Goal: Task Accomplishment & Management: Manage account settings

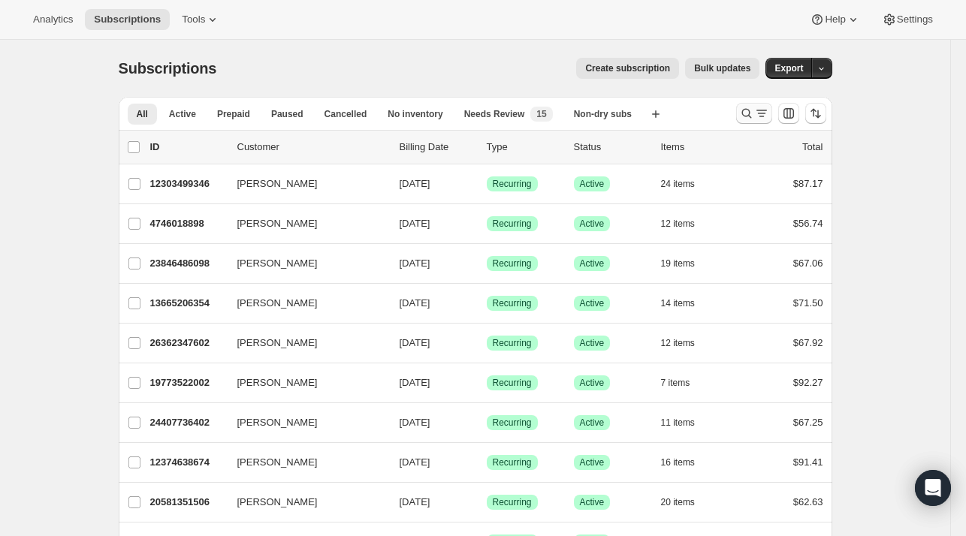
click at [751, 117] on icon "Search and filter results" at bounding box center [746, 114] width 10 height 10
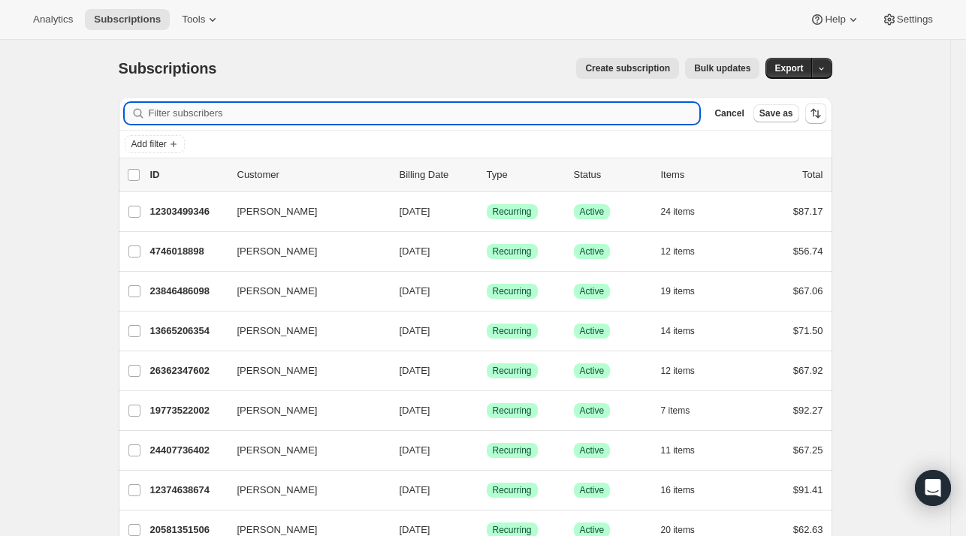
paste input "[PERSON_NAME][EMAIL_ADDRESS][PERSON_NAME][DOMAIN_NAME]"
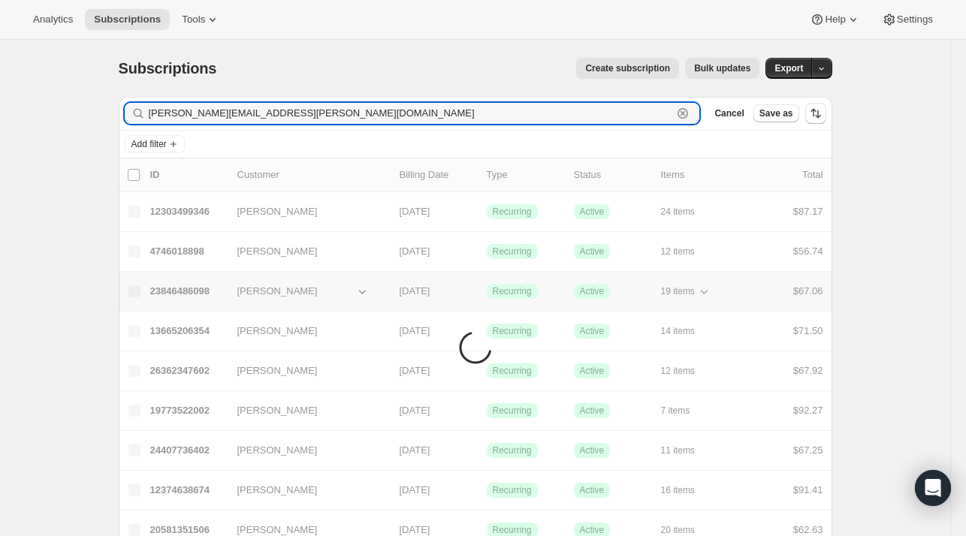
type input "[PERSON_NAME][EMAIL_ADDRESS][PERSON_NAME][DOMAIN_NAME]"
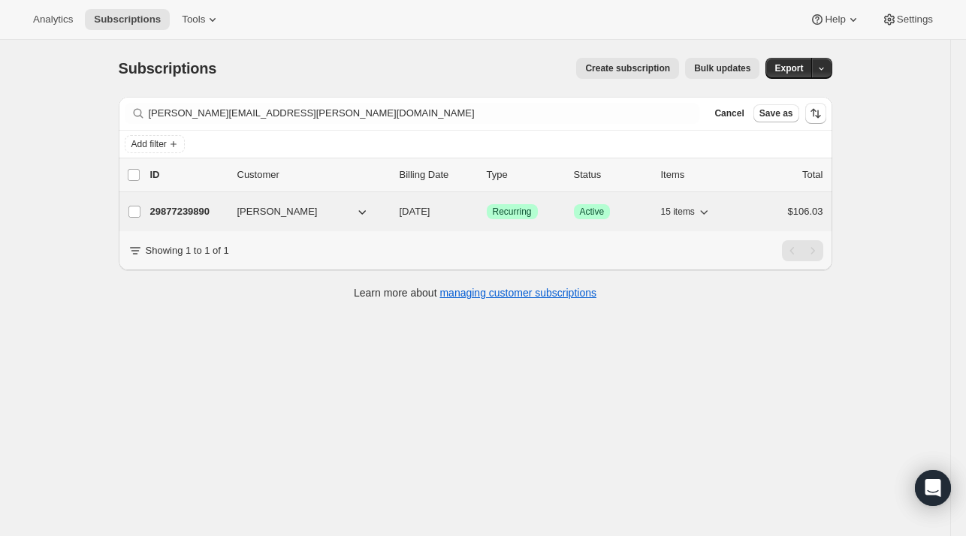
click at [225, 210] on p "29877239890" at bounding box center [187, 211] width 75 height 15
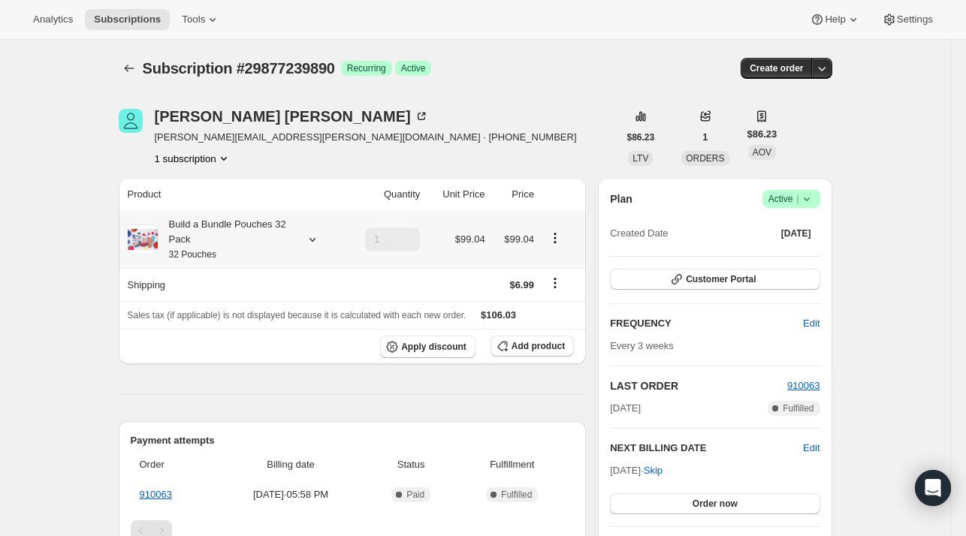
click at [313, 235] on icon at bounding box center [312, 239] width 15 height 15
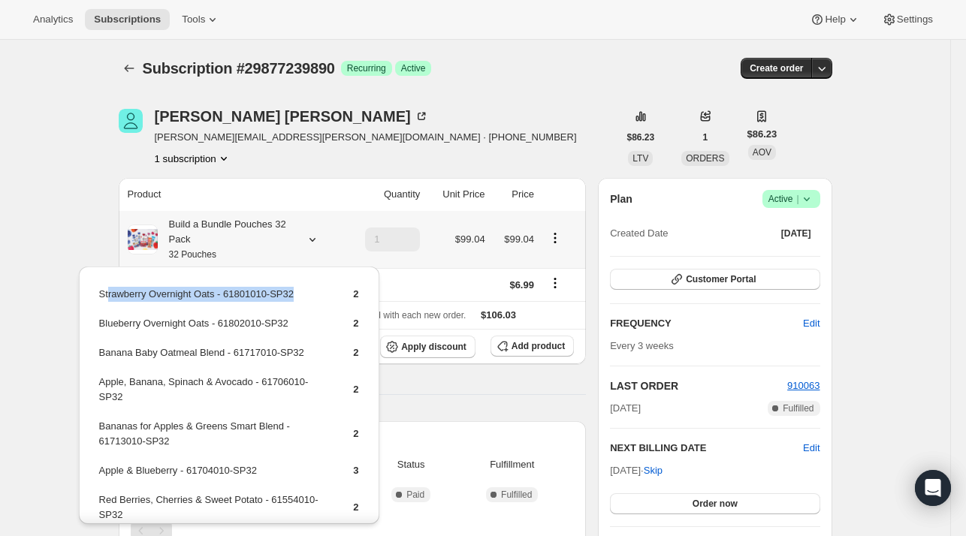
drag, startPoint x: 298, startPoint y: 296, endPoint x: 106, endPoint y: 296, distance: 192.2
click at [106, 296] on td "Strawberry Overnight Oats - 61801010-SP32" at bounding box center [213, 300] width 230 height 28
click at [290, 297] on td "Strawberry Overnight Oats - 61801010-SP32" at bounding box center [213, 300] width 230 height 28
drag, startPoint x: 300, startPoint y: 295, endPoint x: 96, endPoint y: 293, distance: 203.5
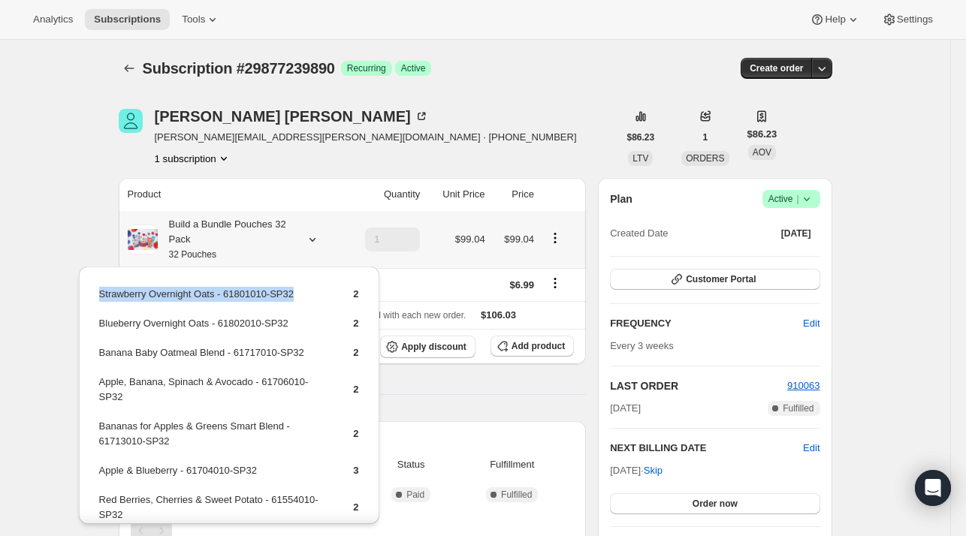
copy td "Strawberry Overnight Oats - 61801010-SP32"
click at [522, 338] on button "Add product" at bounding box center [531, 346] width 83 height 21
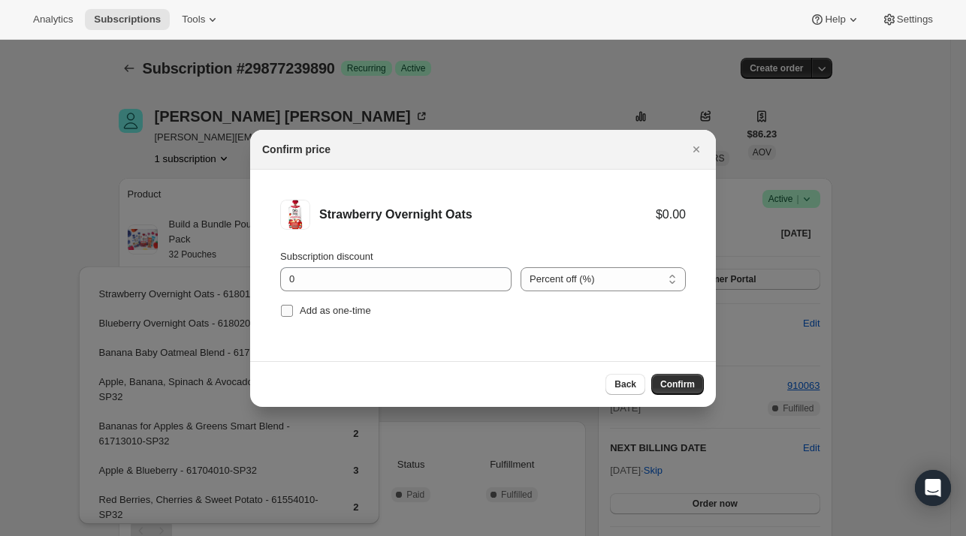
click at [351, 312] on span "Add as one-time" at bounding box center [335, 310] width 71 height 11
click at [293, 312] on input "Add as one-time" at bounding box center [287, 311] width 12 height 12
checkbox input "true"
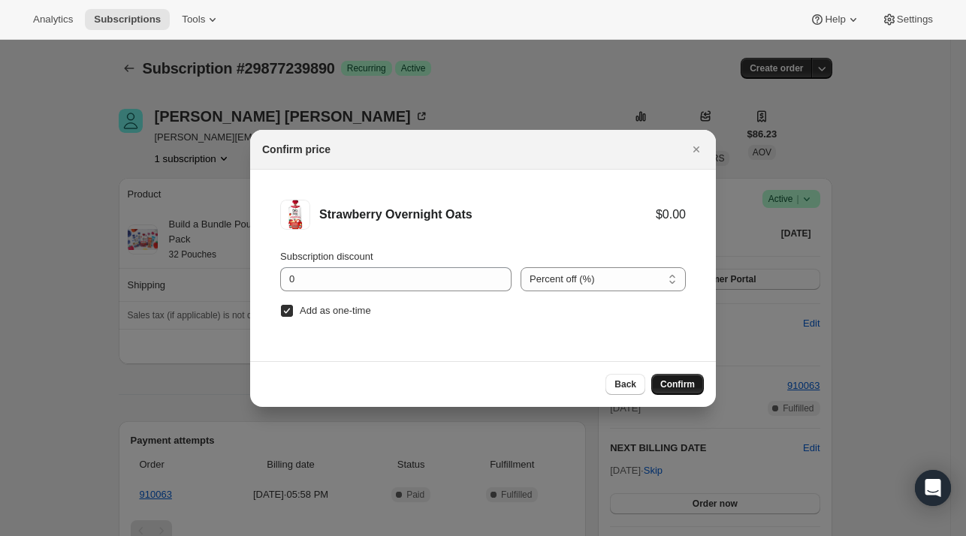
click at [671, 381] on span "Confirm" at bounding box center [677, 384] width 35 height 12
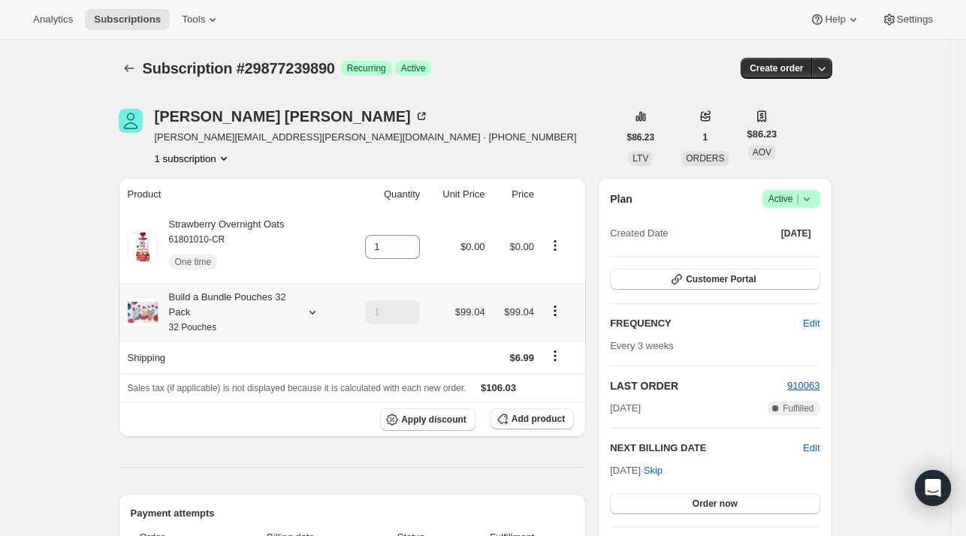
click at [316, 313] on icon at bounding box center [312, 312] width 15 height 15
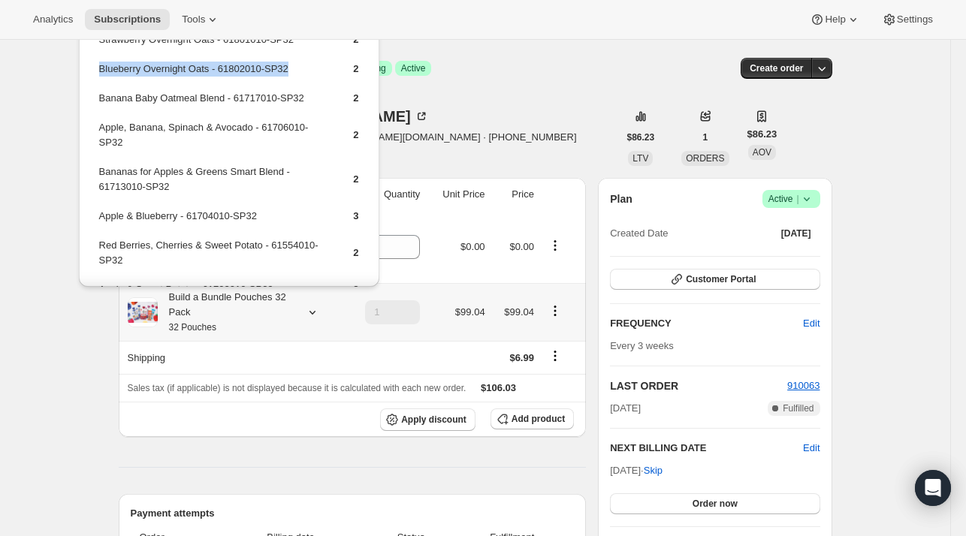
drag, startPoint x: 298, startPoint y: 65, endPoint x: 100, endPoint y: 74, distance: 198.4
click at [100, 74] on td "Blueberry Overnight Oats - 61802010-SP32" at bounding box center [213, 75] width 230 height 28
drag, startPoint x: 100, startPoint y: 74, endPoint x: 125, endPoint y: 80, distance: 26.4
click at [125, 80] on td "Blueberry Overnight Oats - 61802010-SP32" at bounding box center [213, 75] width 230 height 28
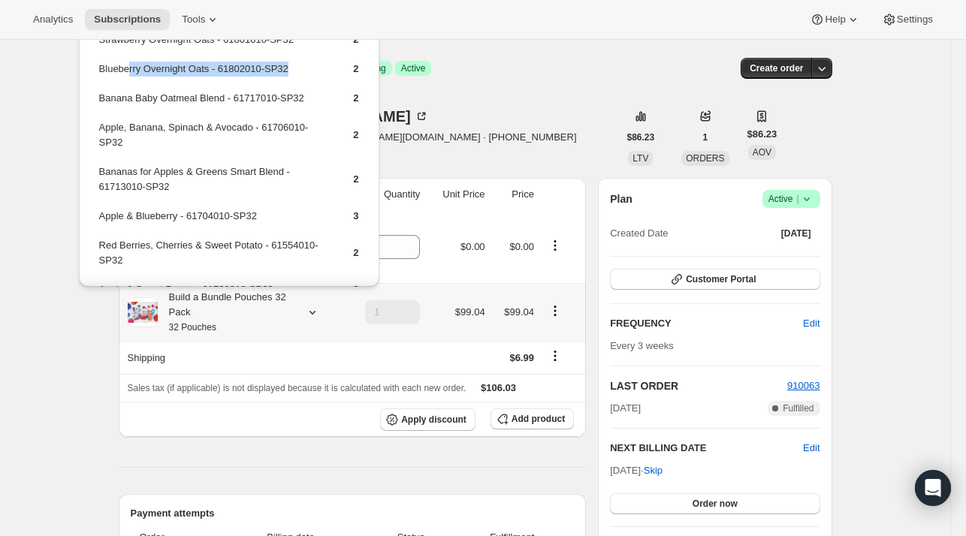
click at [292, 72] on td "Blueberry Overnight Oats - 61802010-SP32" at bounding box center [213, 75] width 230 height 28
drag, startPoint x: 292, startPoint y: 73, endPoint x: 98, endPoint y: 74, distance: 194.5
click at [98, 74] on td "Blueberry Overnight Oats - 61802010-SP32" at bounding box center [213, 75] width 230 height 28
copy td "Blueberry Overnight Oats - 61802010-SP32"
click at [530, 418] on span "Add product" at bounding box center [537, 419] width 53 height 12
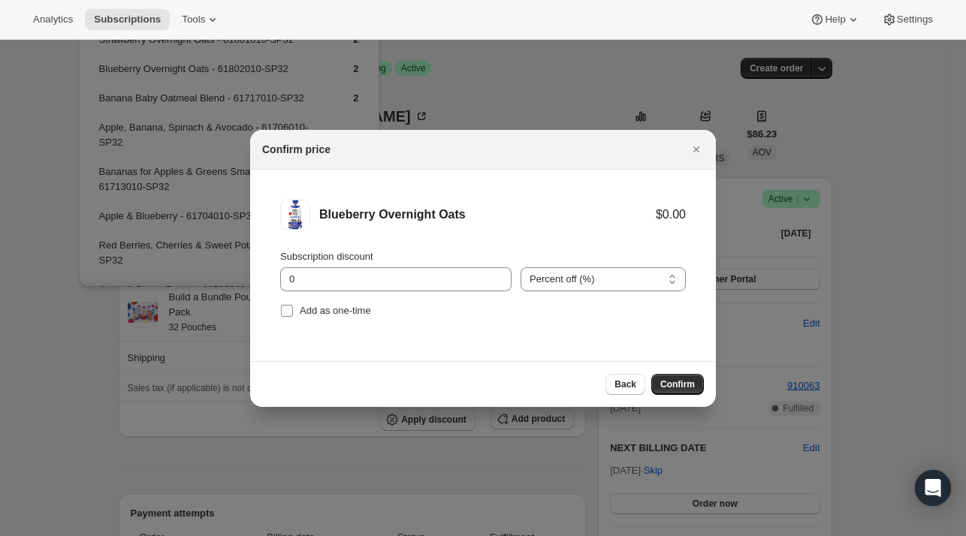
click at [339, 309] on span "Add as one-time" at bounding box center [335, 310] width 71 height 11
click at [293, 309] on input "Add as one-time" at bounding box center [287, 311] width 12 height 12
checkbox input "true"
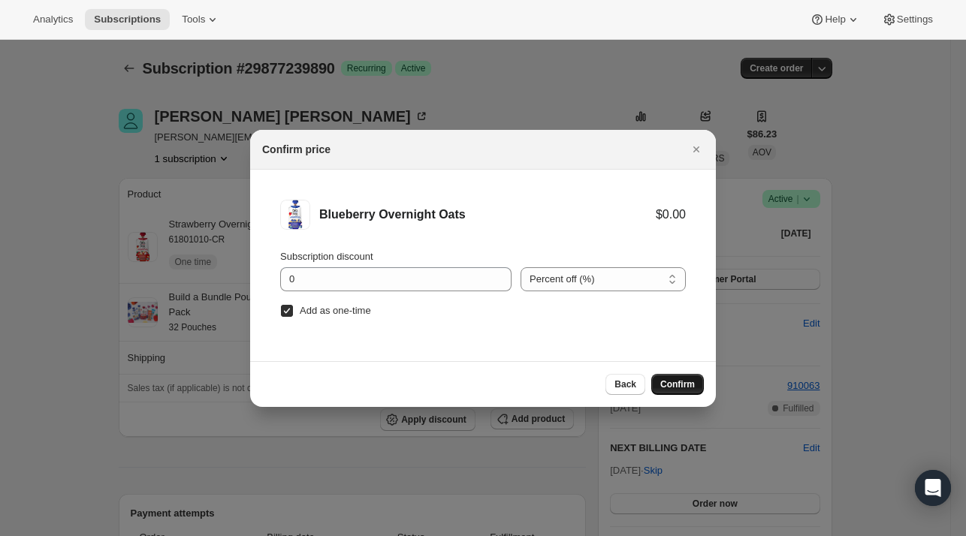
click at [659, 382] on button "Confirm" at bounding box center [677, 384] width 53 height 21
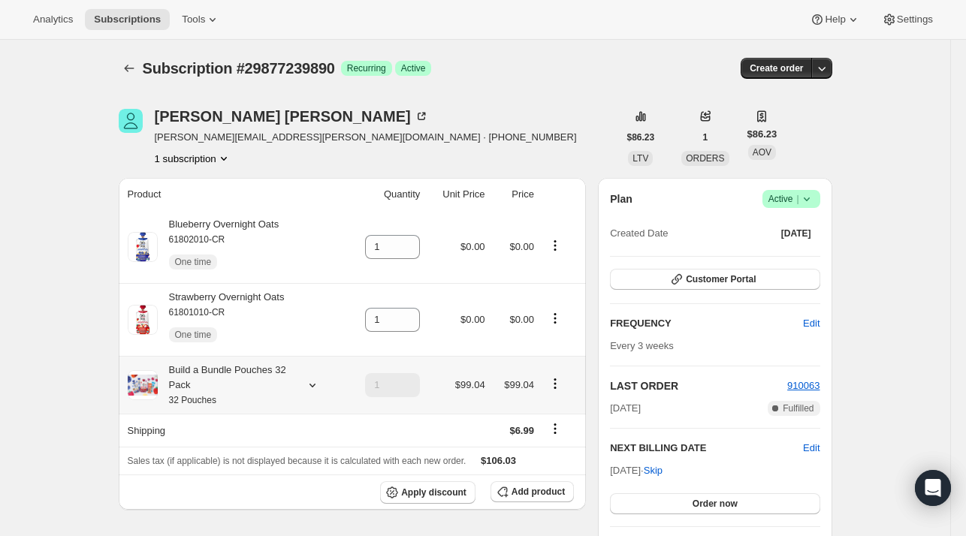
click at [319, 391] on icon at bounding box center [312, 385] width 15 height 15
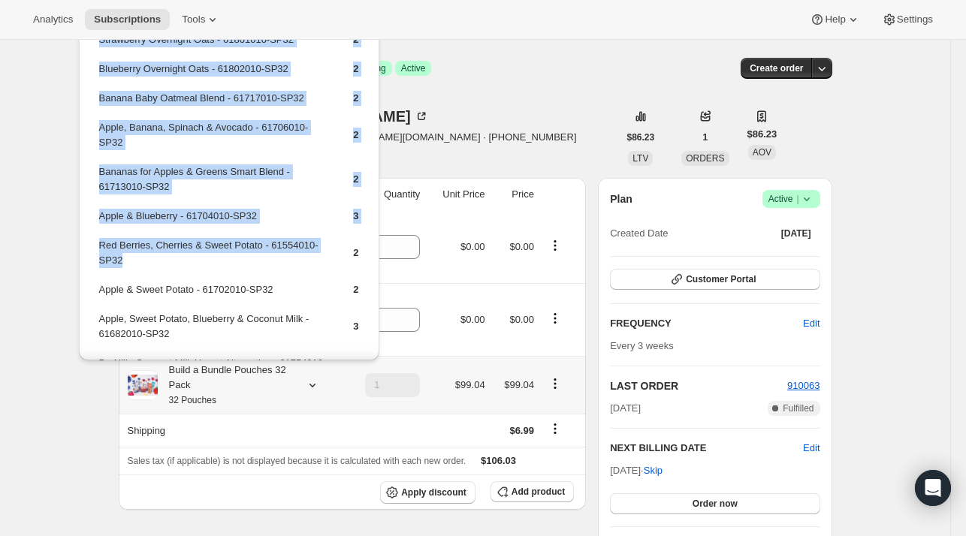
drag, startPoint x: 141, startPoint y: 259, endPoint x: 95, endPoint y: 240, distance: 50.2
click at [95, 240] on div "Strawberry Overnight Oats - 61801010-SP32 2 Blueberry Overnight Oats - 61802010…" at bounding box center [229, 325] width 300 height 626
click at [135, 169] on td "Bananas for Apples & Greens Smart Blend - 61713010-SP32" at bounding box center [213, 185] width 230 height 43
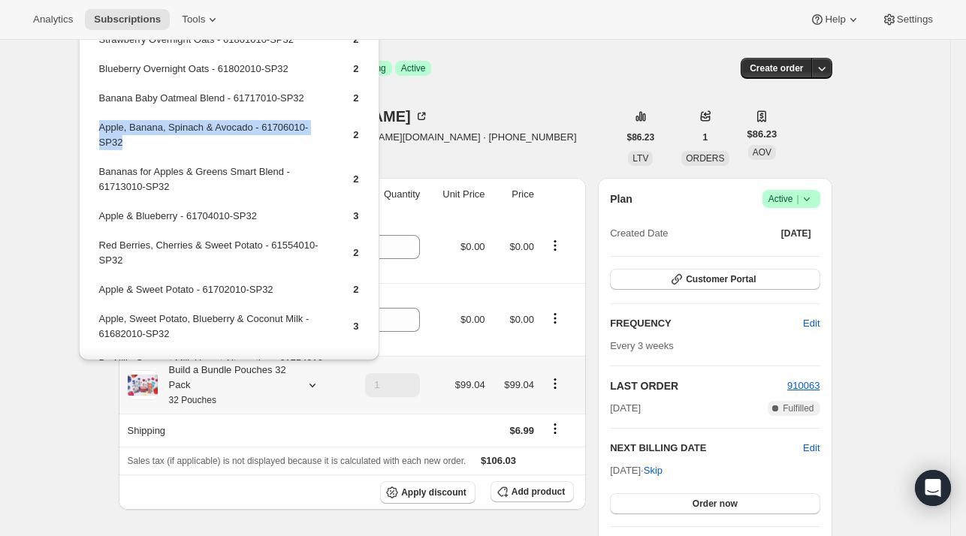
drag, startPoint x: 129, startPoint y: 145, endPoint x: 100, endPoint y: 128, distance: 34.0
click at [100, 128] on td "Apple, Banana, Spinach & Avocado - 61706010-SP32" at bounding box center [213, 140] width 230 height 43
copy td "Apple, Banana, Spinach & Avocado - 61706010-SP32"
click at [520, 493] on span "Add product" at bounding box center [537, 492] width 53 height 12
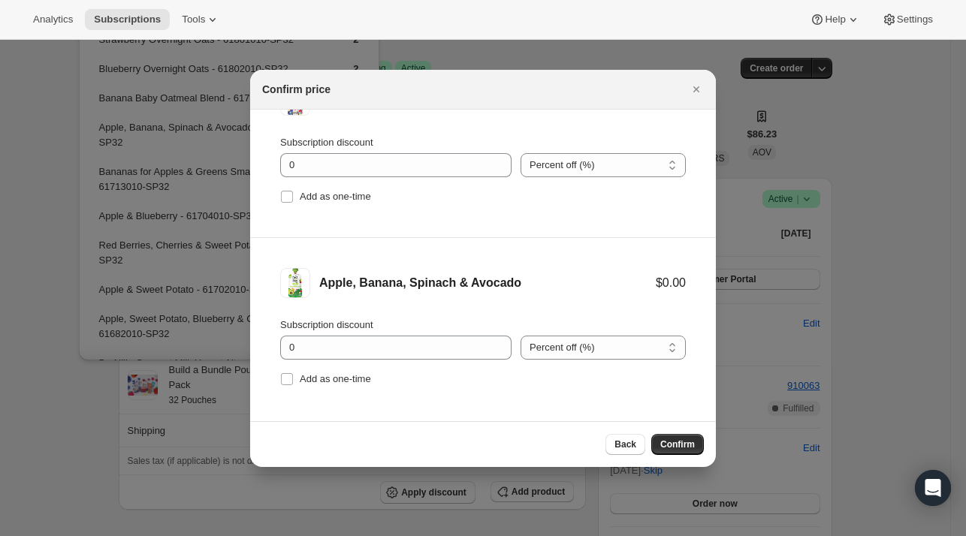
scroll to position [62, 0]
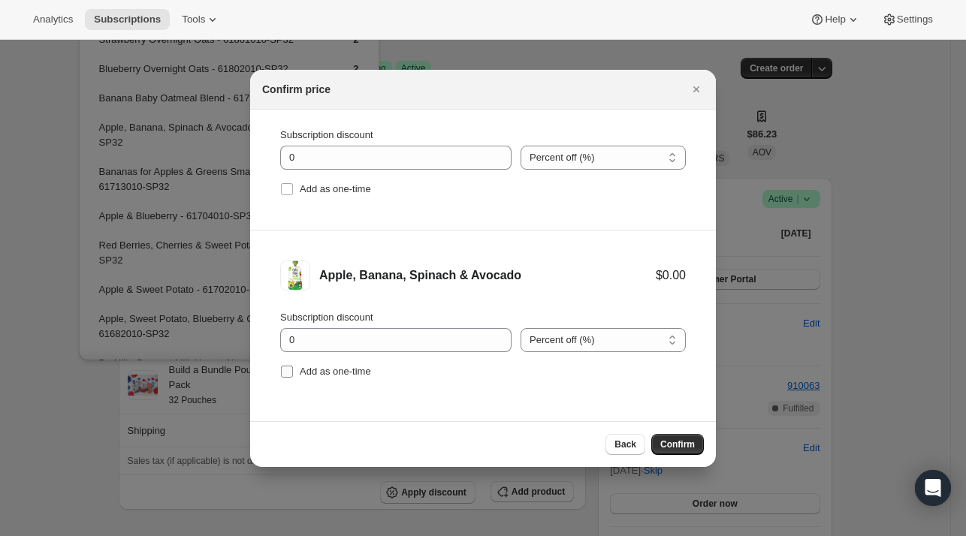
click at [312, 369] on span "Add as one-time" at bounding box center [335, 371] width 71 height 11
click at [293, 369] on input "Add as one-time" at bounding box center [287, 372] width 12 height 12
checkbox input "true"
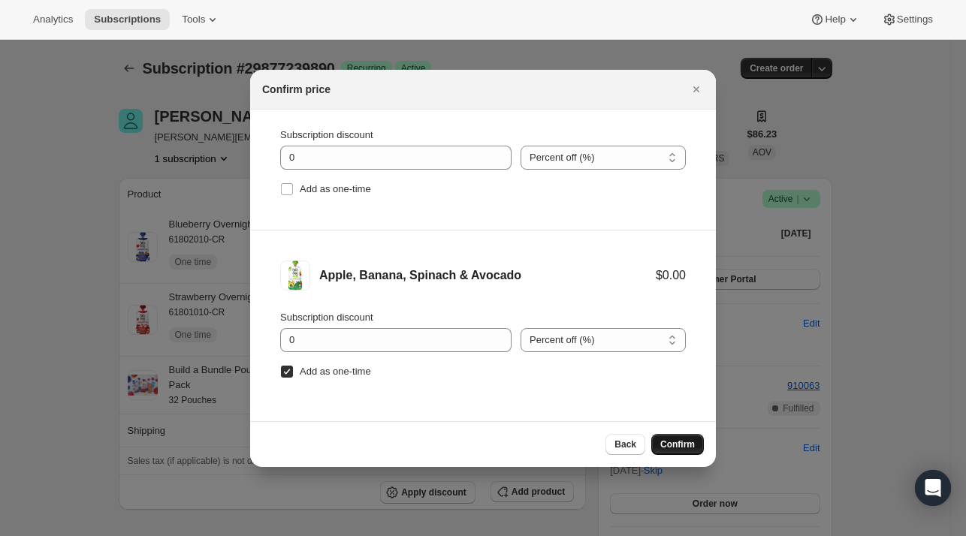
click at [670, 437] on button "Confirm" at bounding box center [677, 444] width 53 height 21
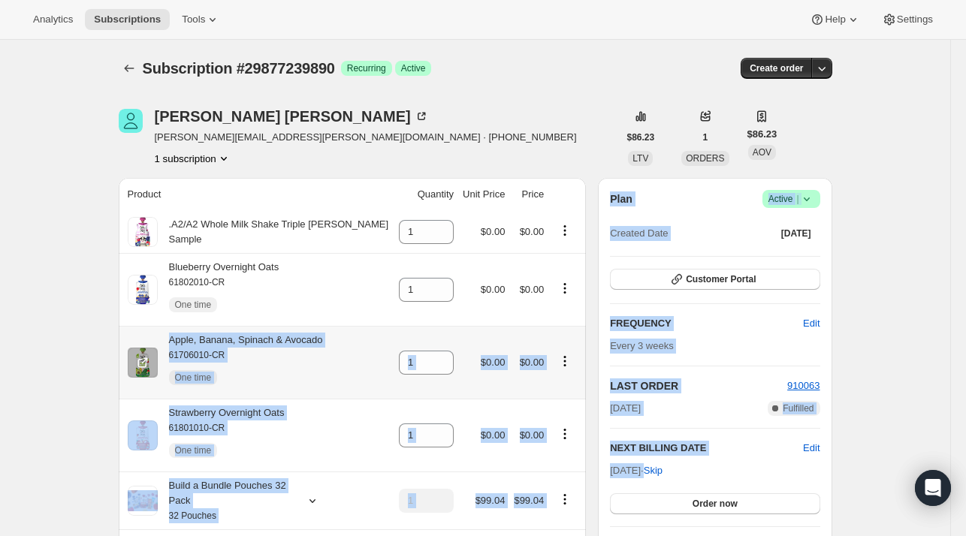
drag, startPoint x: 670, startPoint y: 437, endPoint x: 344, endPoint y: 339, distance: 340.4
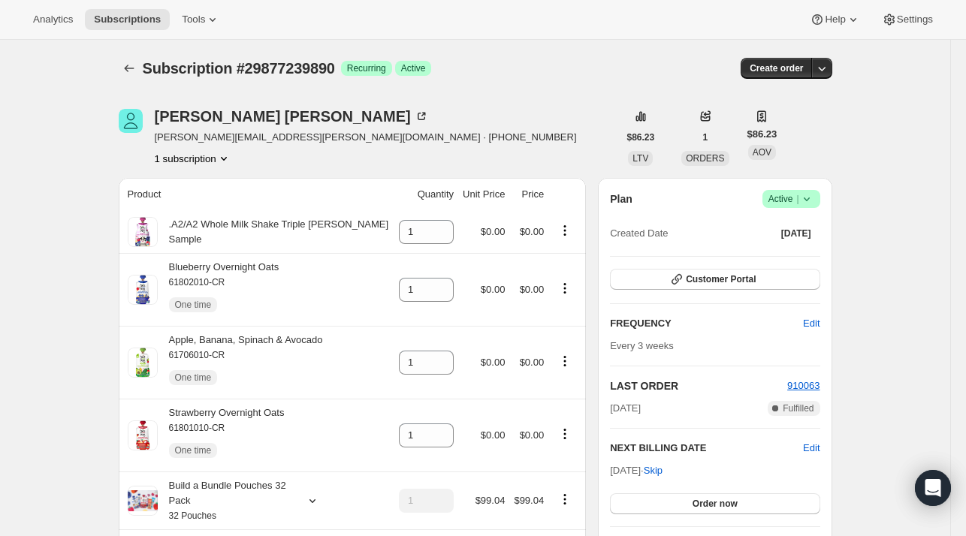
click at [421, 155] on div "[PERSON_NAME] [PERSON_NAME][EMAIL_ADDRESS][PERSON_NAME][DOMAIN_NAME] · [PHONE_N…" at bounding box center [368, 137] width 499 height 57
click at [565, 228] on icon "Product actions" at bounding box center [564, 230] width 15 height 15
click at [541, 315] on span "Remove" at bounding box center [538, 309] width 36 height 11
type input "0"
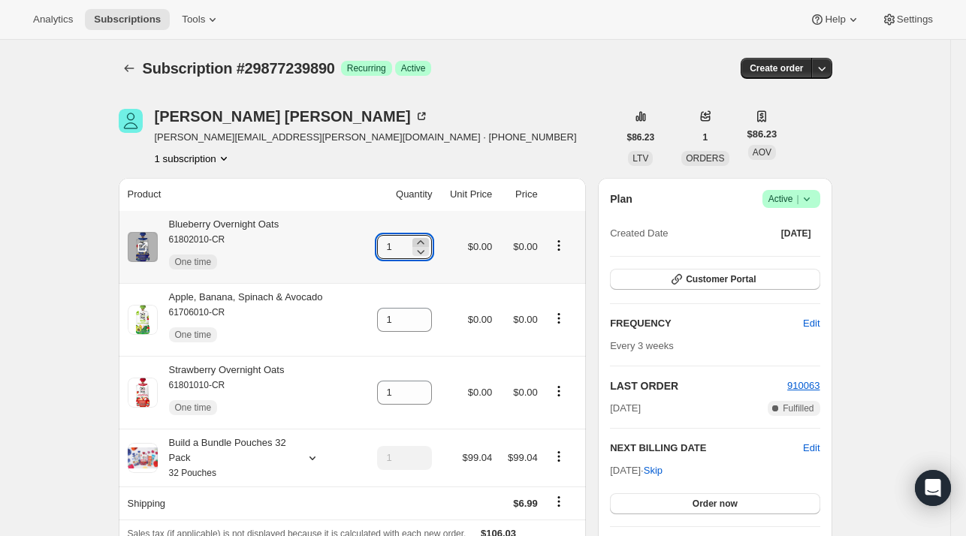
click at [426, 238] on icon at bounding box center [420, 242] width 15 height 15
type input "2"
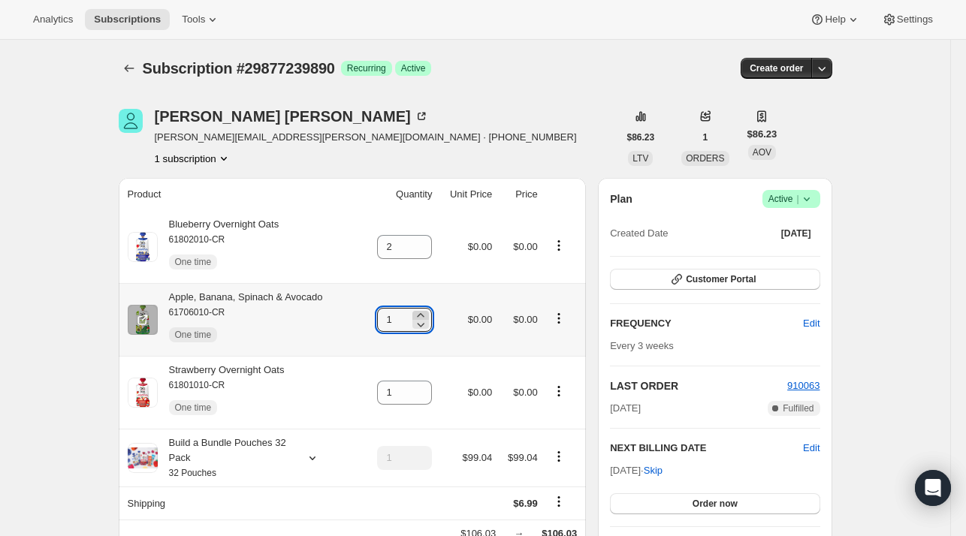
click at [424, 315] on icon at bounding box center [420, 315] width 15 height 15
type input "2"
click at [424, 388] on icon at bounding box center [421, 388] width 7 height 4
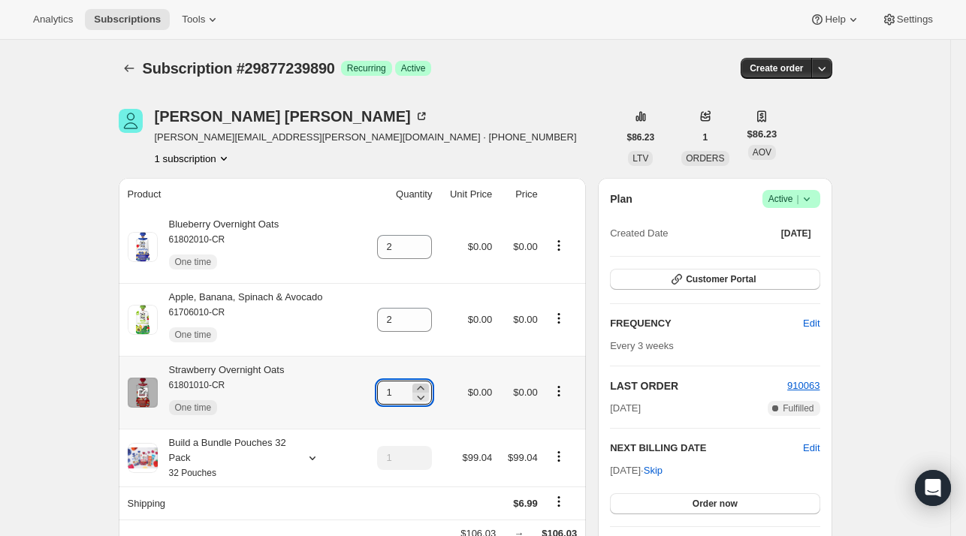
type input "2"
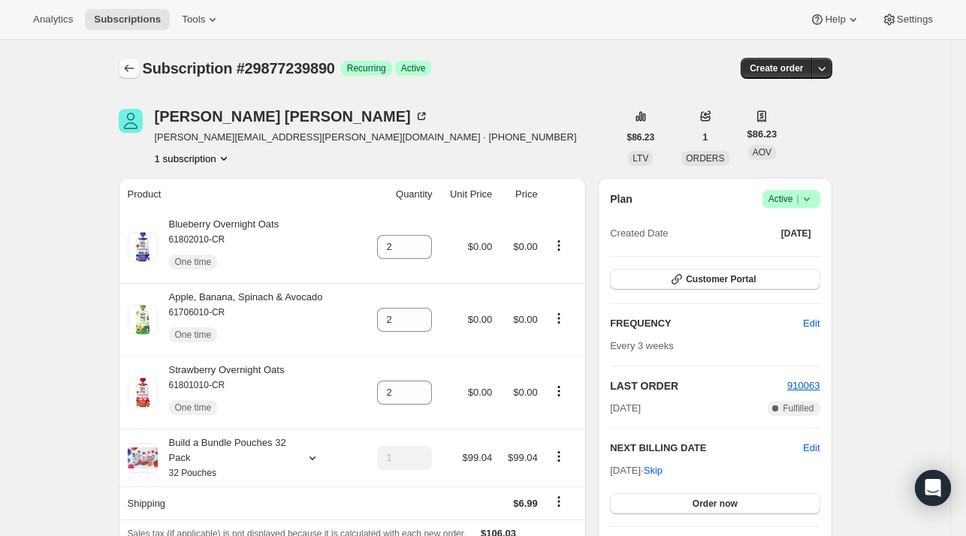
click at [124, 64] on button "Subscriptions" at bounding box center [129, 68] width 21 height 21
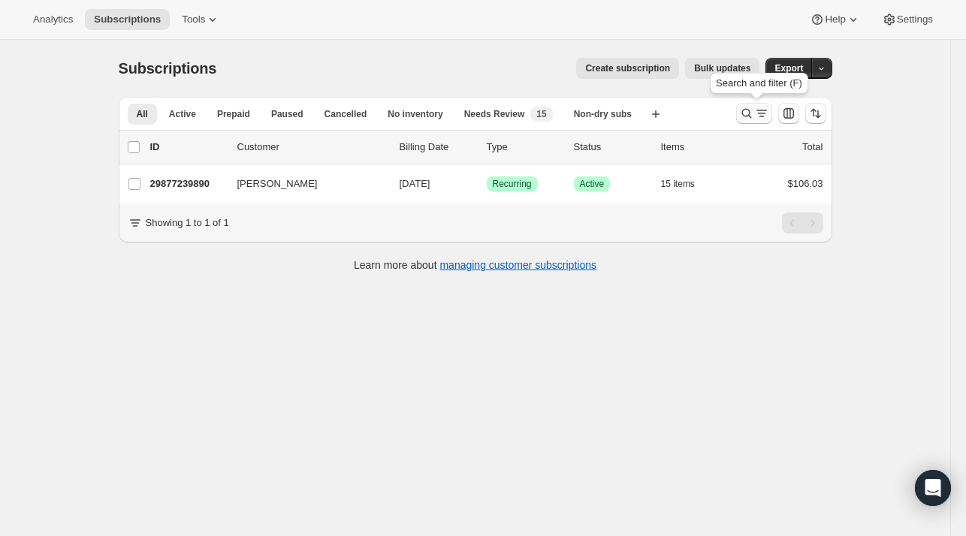
click at [754, 114] on icon "Search and filter results" at bounding box center [746, 113] width 15 height 15
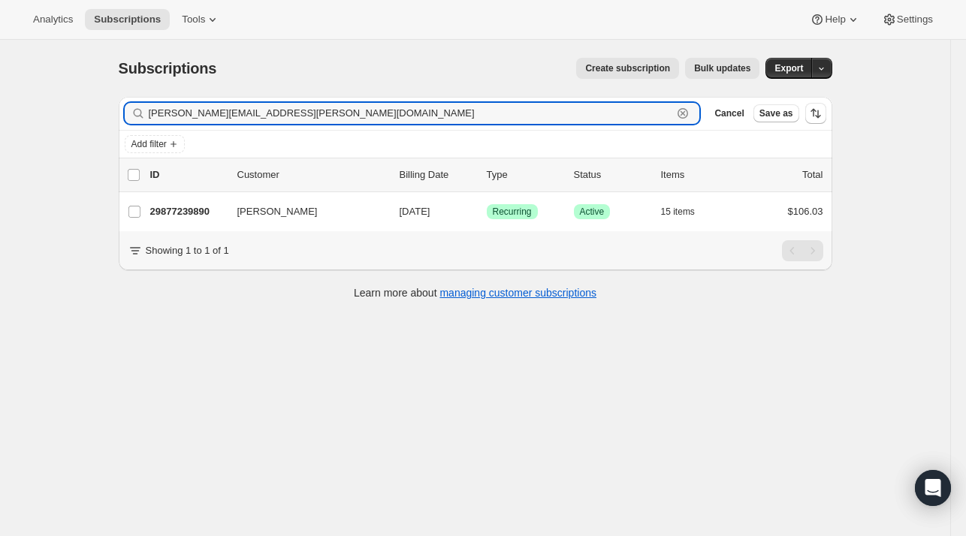
click at [690, 118] on icon "button" at bounding box center [682, 113] width 15 height 15
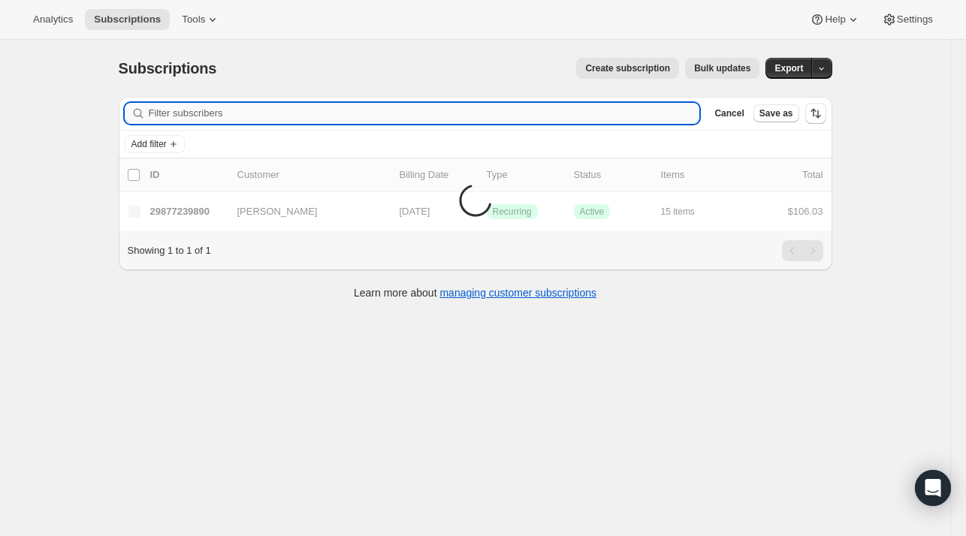
click at [641, 116] on input "Filter subscribers" at bounding box center [424, 113] width 551 height 21
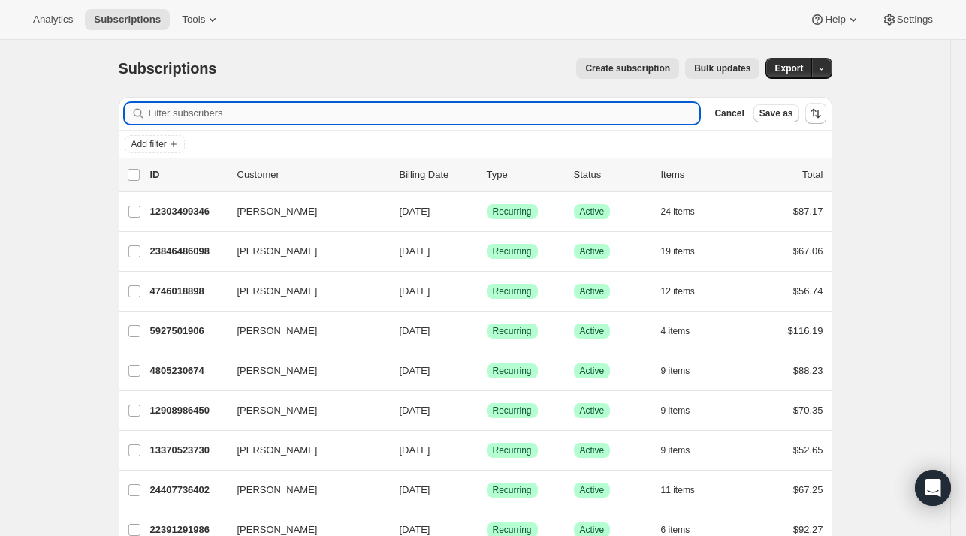
paste input "[EMAIL_ADDRESS][DOMAIN_NAME]"
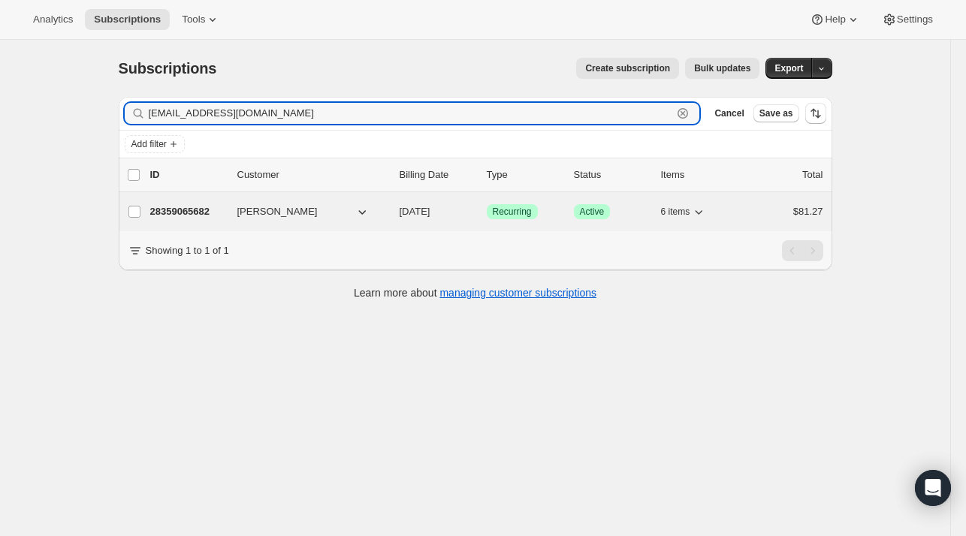
type input "[EMAIL_ADDRESS][DOMAIN_NAME]"
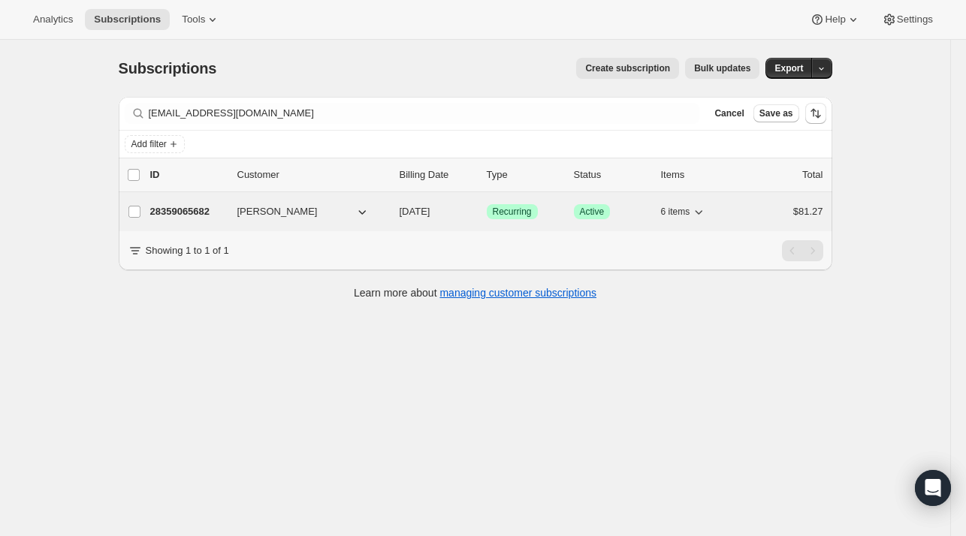
click at [233, 209] on div "28359065682 [PERSON_NAME] [DATE] Success Recurring Success Active 6 items $81.27" at bounding box center [486, 211] width 673 height 21
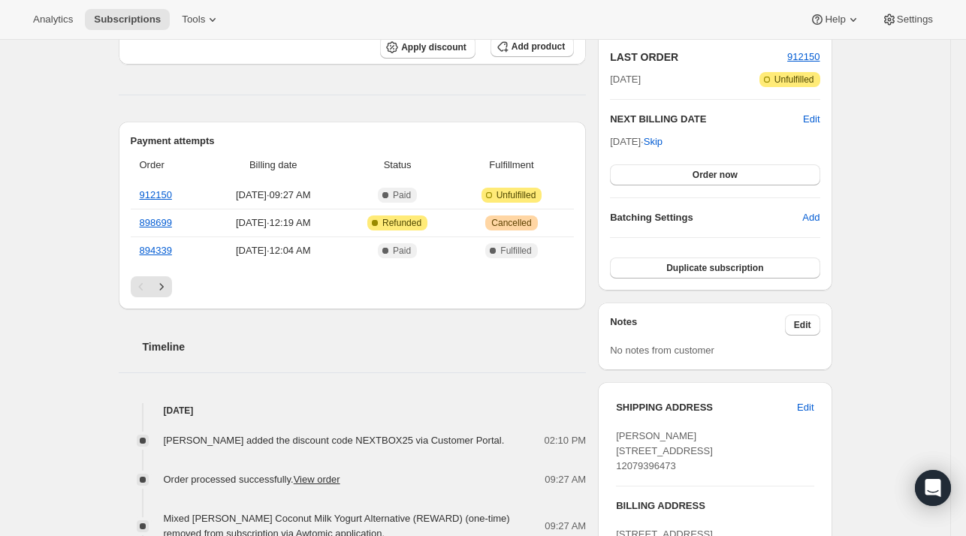
scroll to position [330, 0]
drag, startPoint x: 716, startPoint y: 464, endPoint x: 620, endPoint y: 467, distance: 96.9
click at [620, 467] on div "[PERSON_NAME] [STREET_ADDRESS] 12079396473" at bounding box center [714, 449] width 197 height 45
copy span "Yarmouth ME, 04096"
